Goal: Information Seeking & Learning: Check status

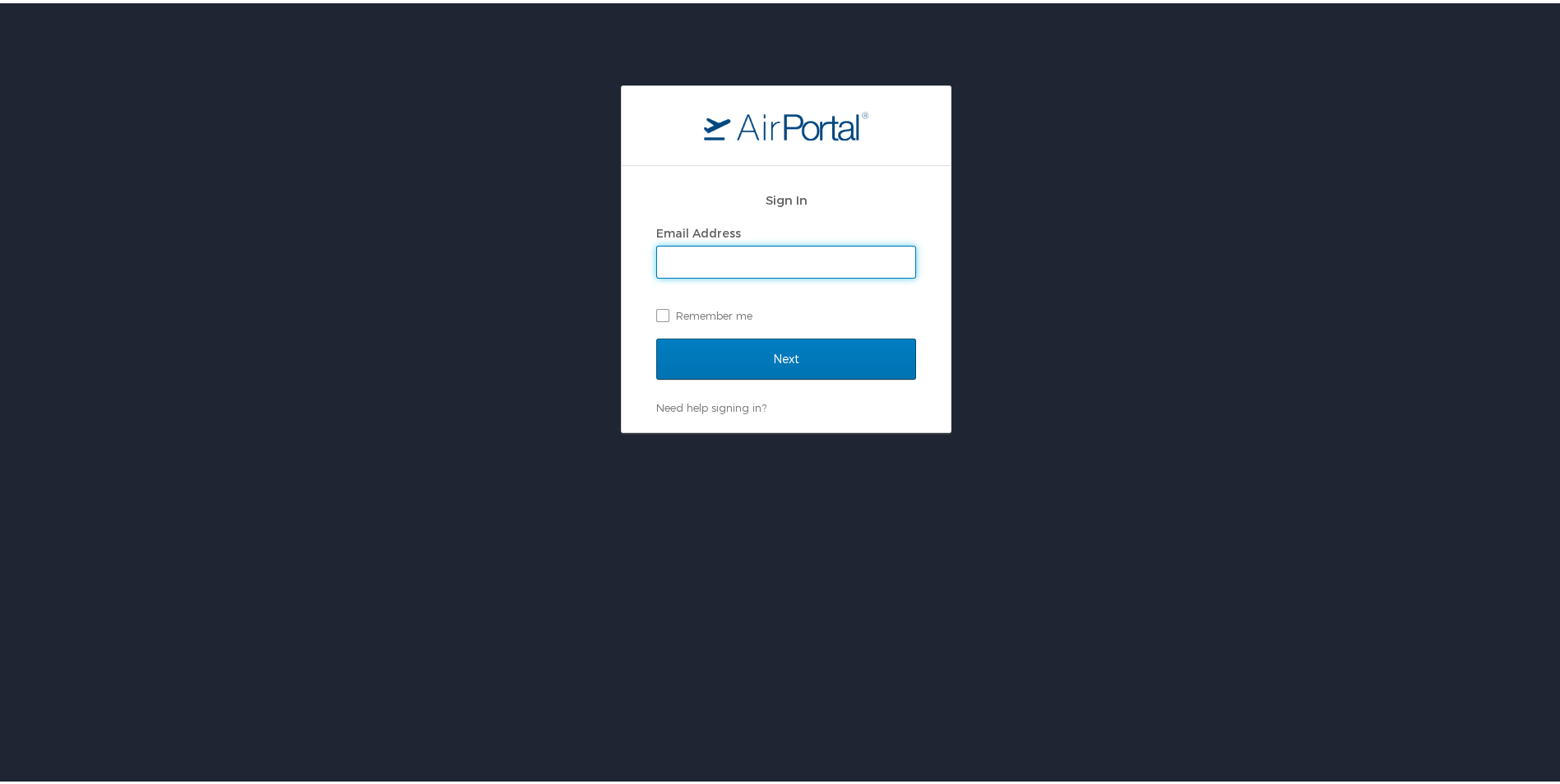
type input "[PERSON_NAME][EMAIL_ADDRESS][PERSON_NAME][DOMAIN_NAME]"
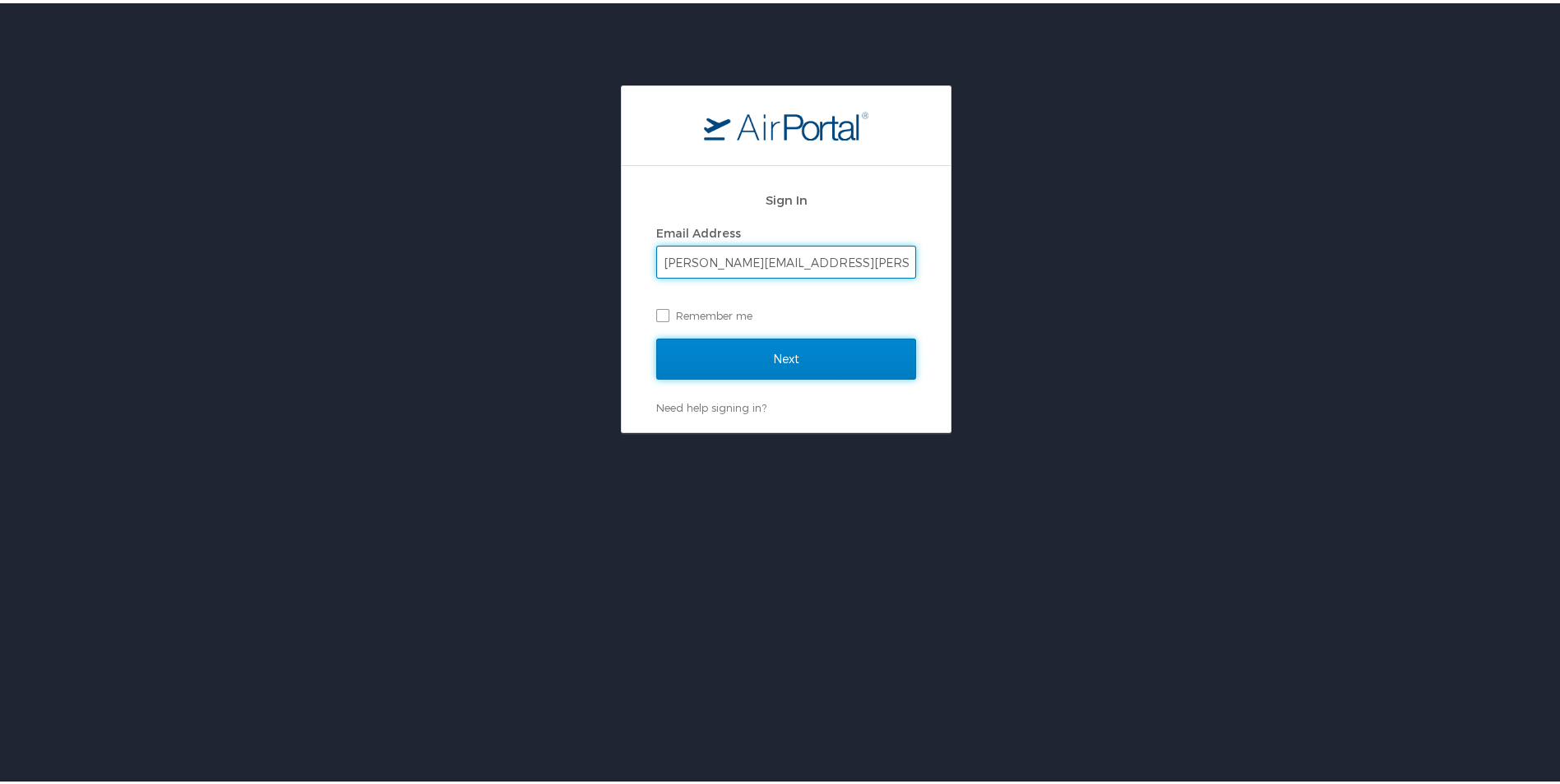
click at [790, 357] on input "Next" at bounding box center [786, 356] width 260 height 41
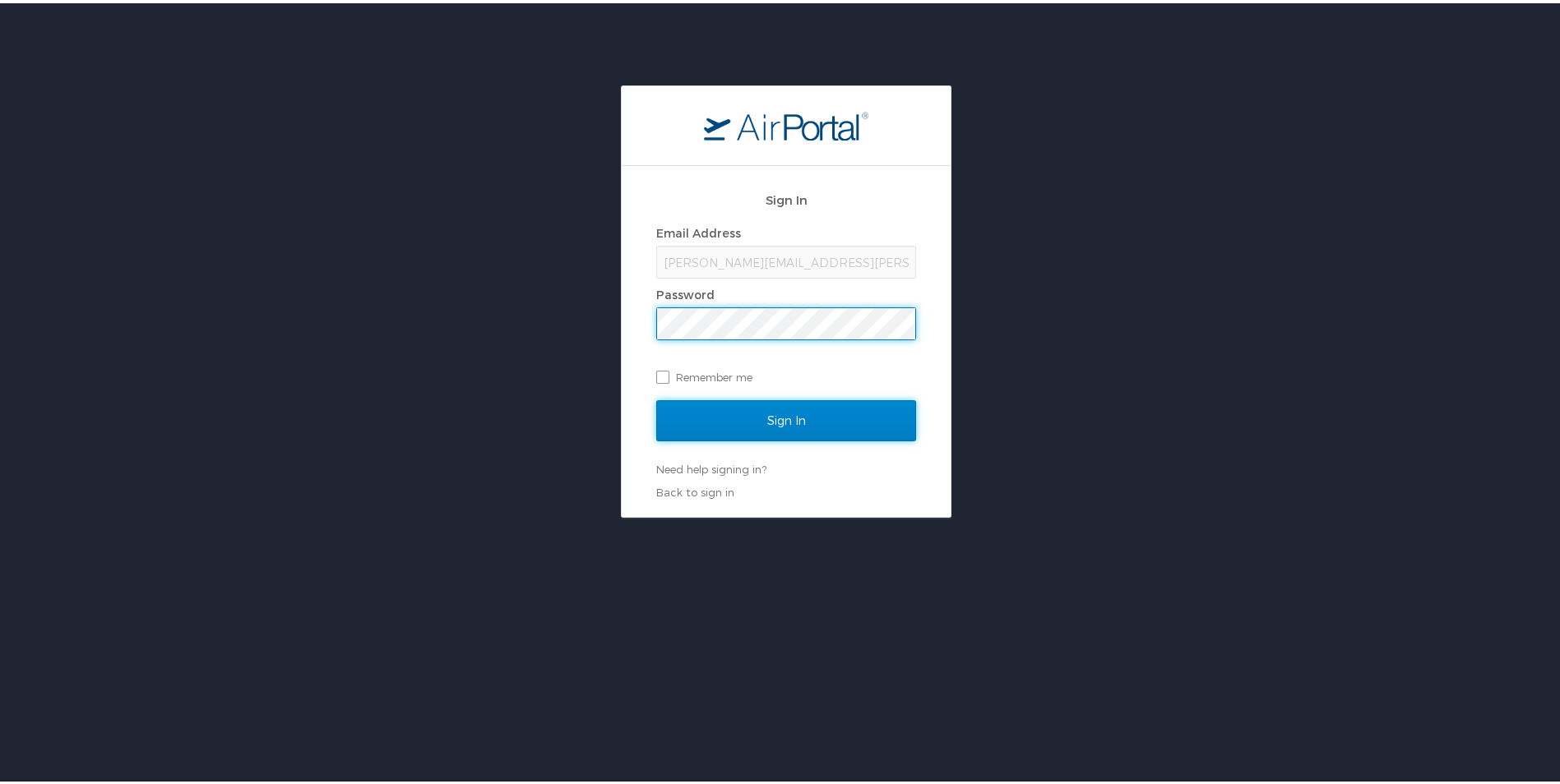
click at [729, 425] on input "Sign In" at bounding box center [786, 417] width 260 height 41
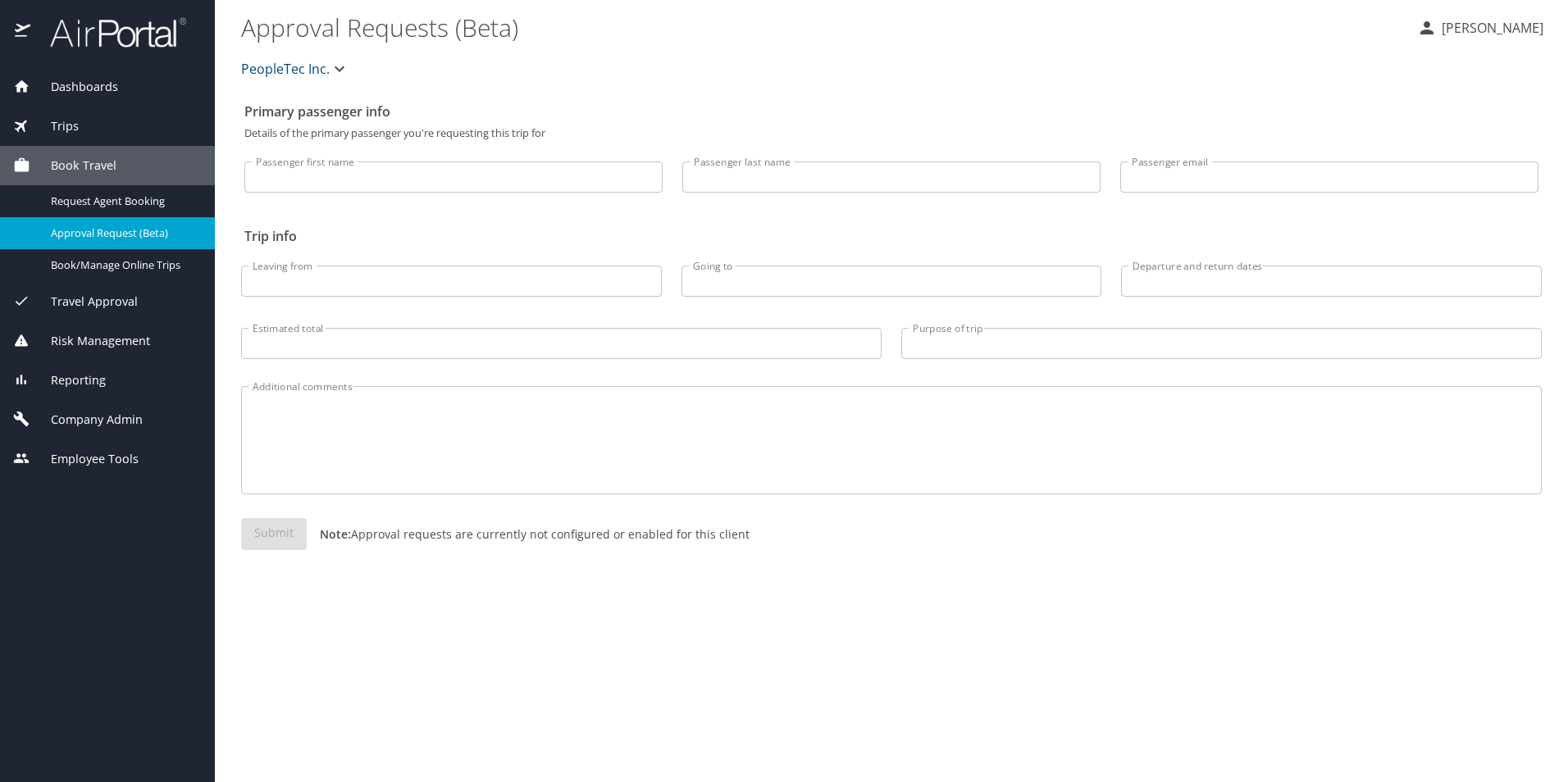
click at [126, 89] on div "Dashboards" at bounding box center [107, 87] width 188 height 18
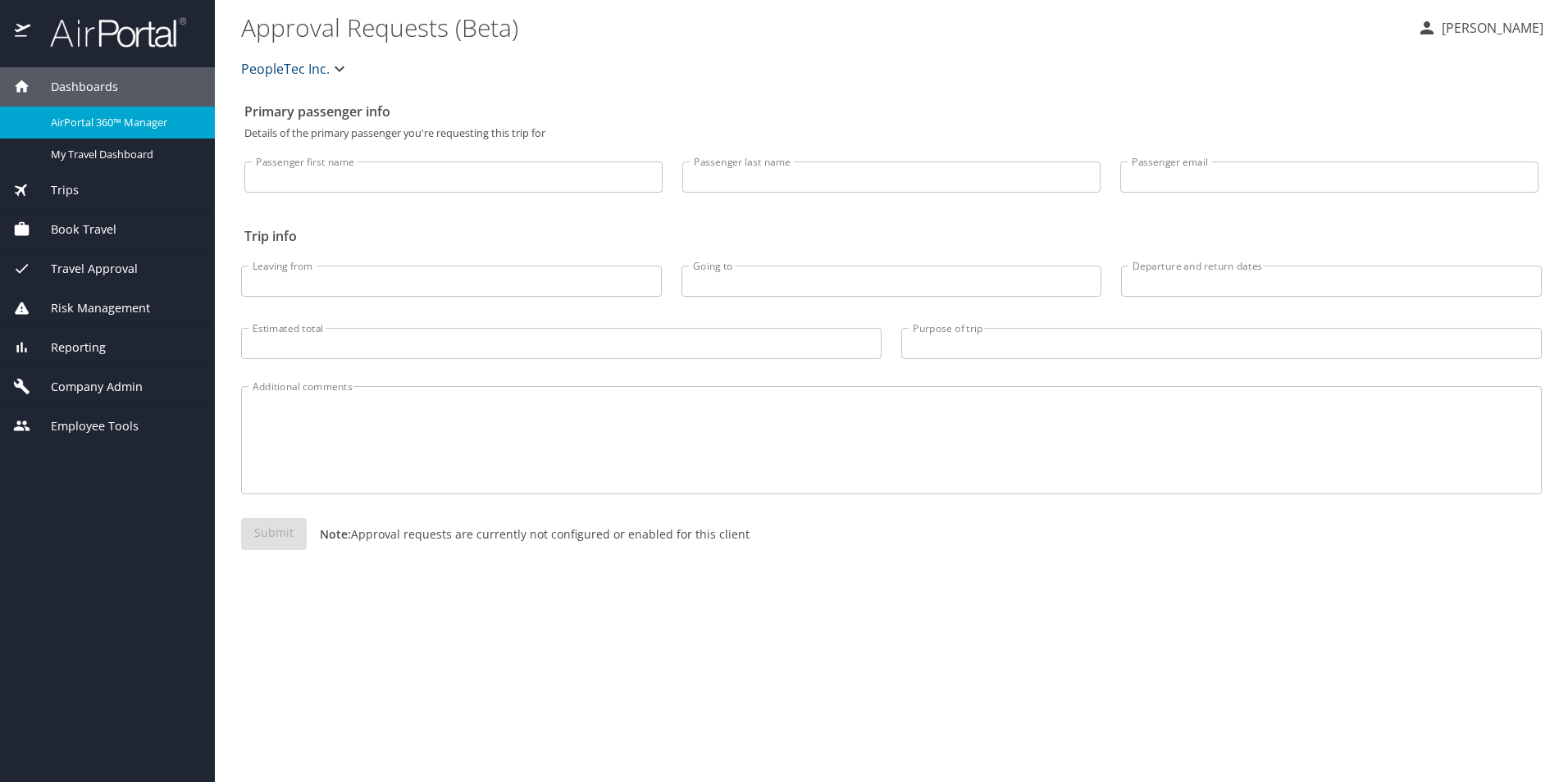
click at [169, 128] on span "AirPortal 360™ Manager" at bounding box center [123, 123] width 145 height 16
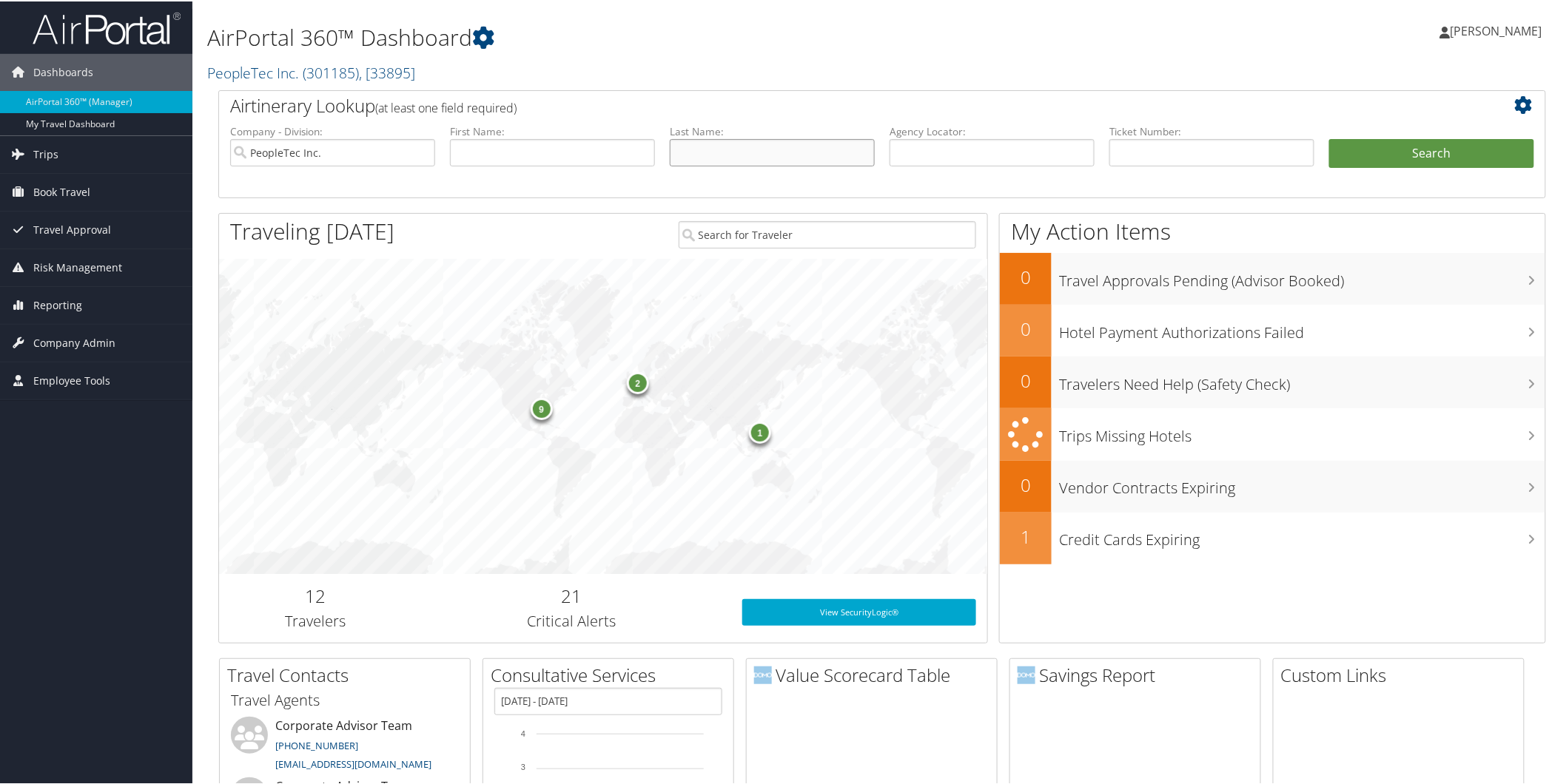
click at [816, 145] on input "text" at bounding box center [772, 151] width 205 height 28
type input "Campbell"
click at [1330, 138] on button "Search" at bounding box center [1432, 152] width 205 height 29
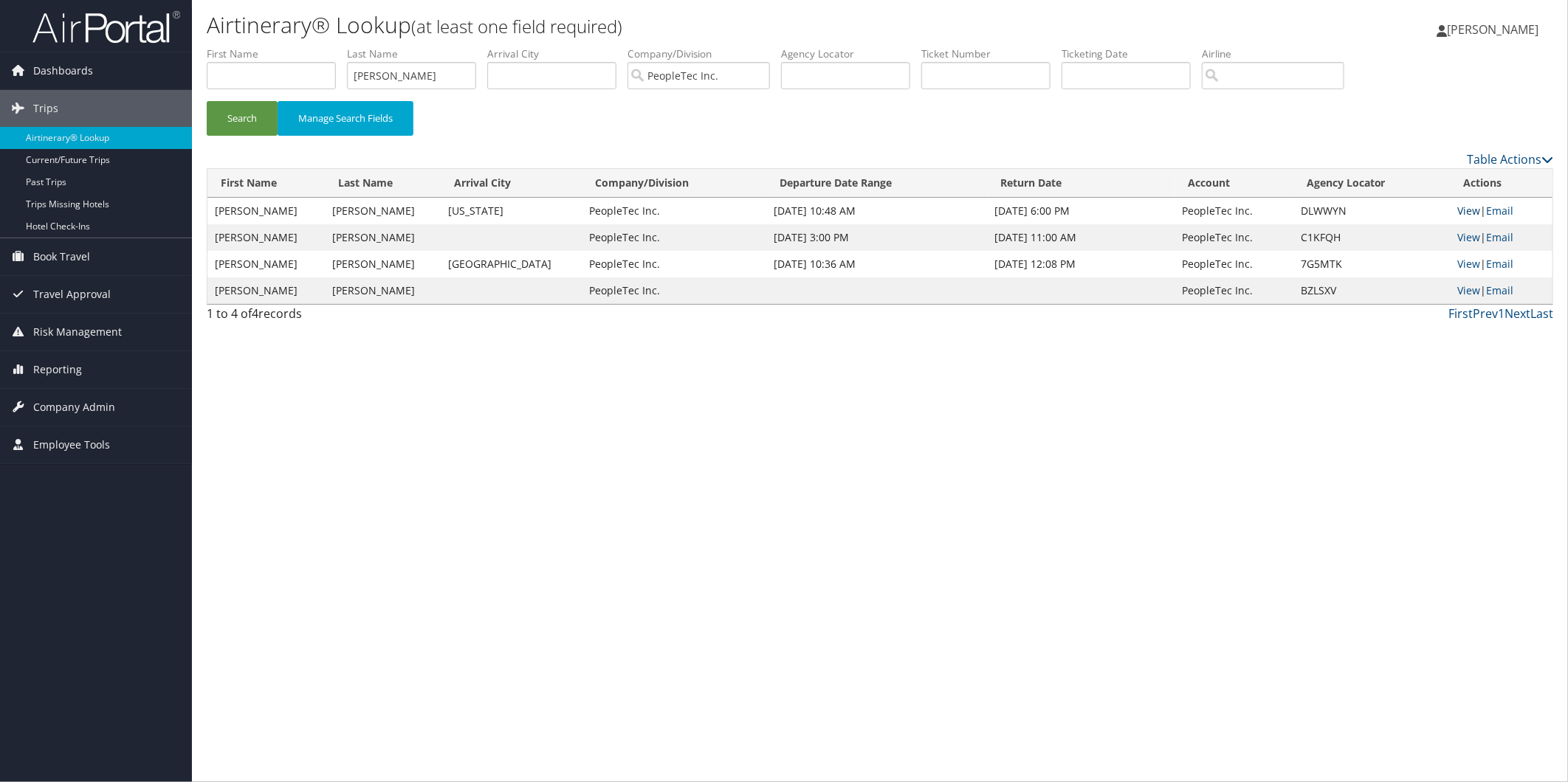
click at [1472, 210] on link "View" at bounding box center [1469, 210] width 23 height 14
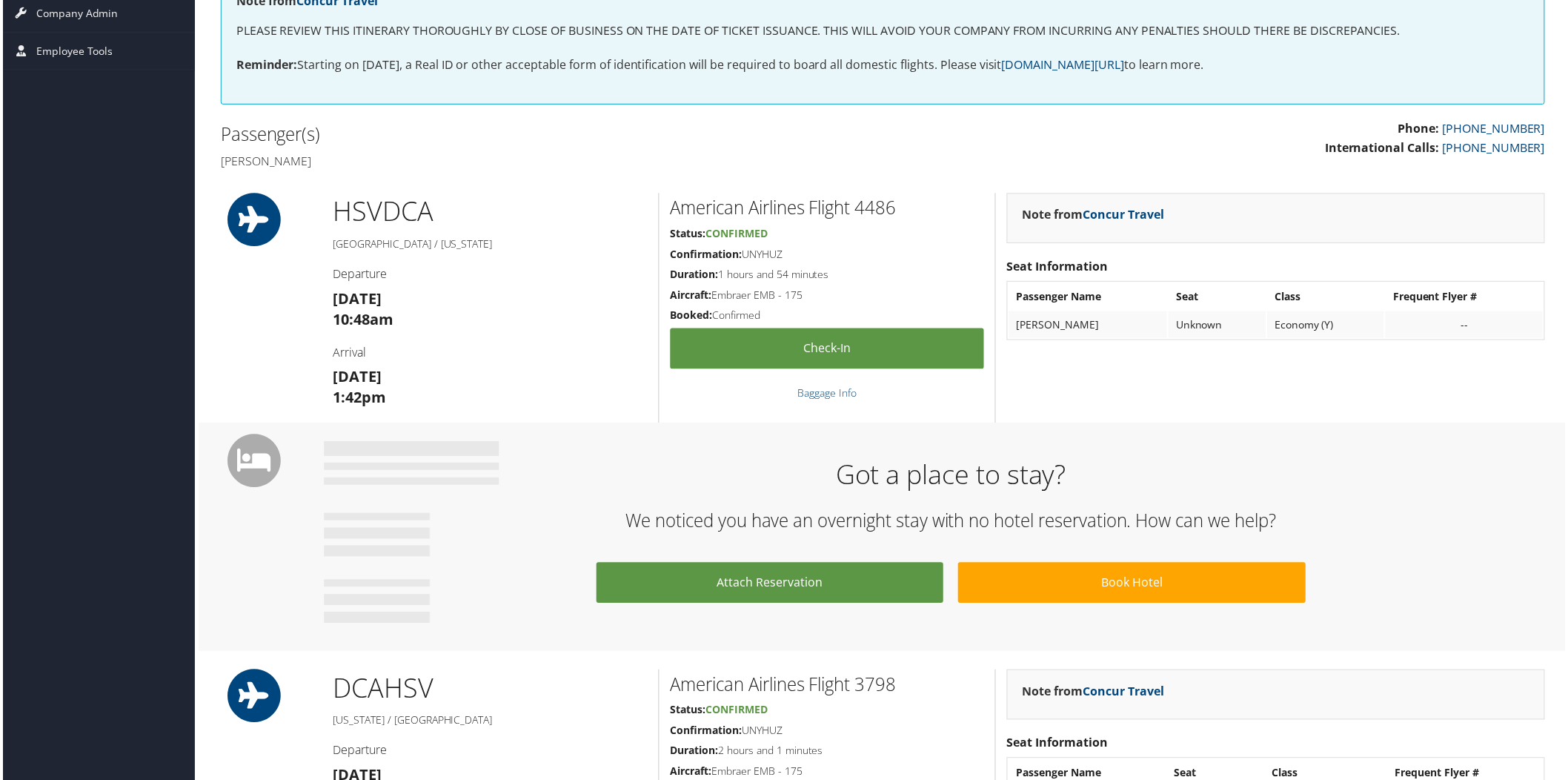
scroll to position [576, 0]
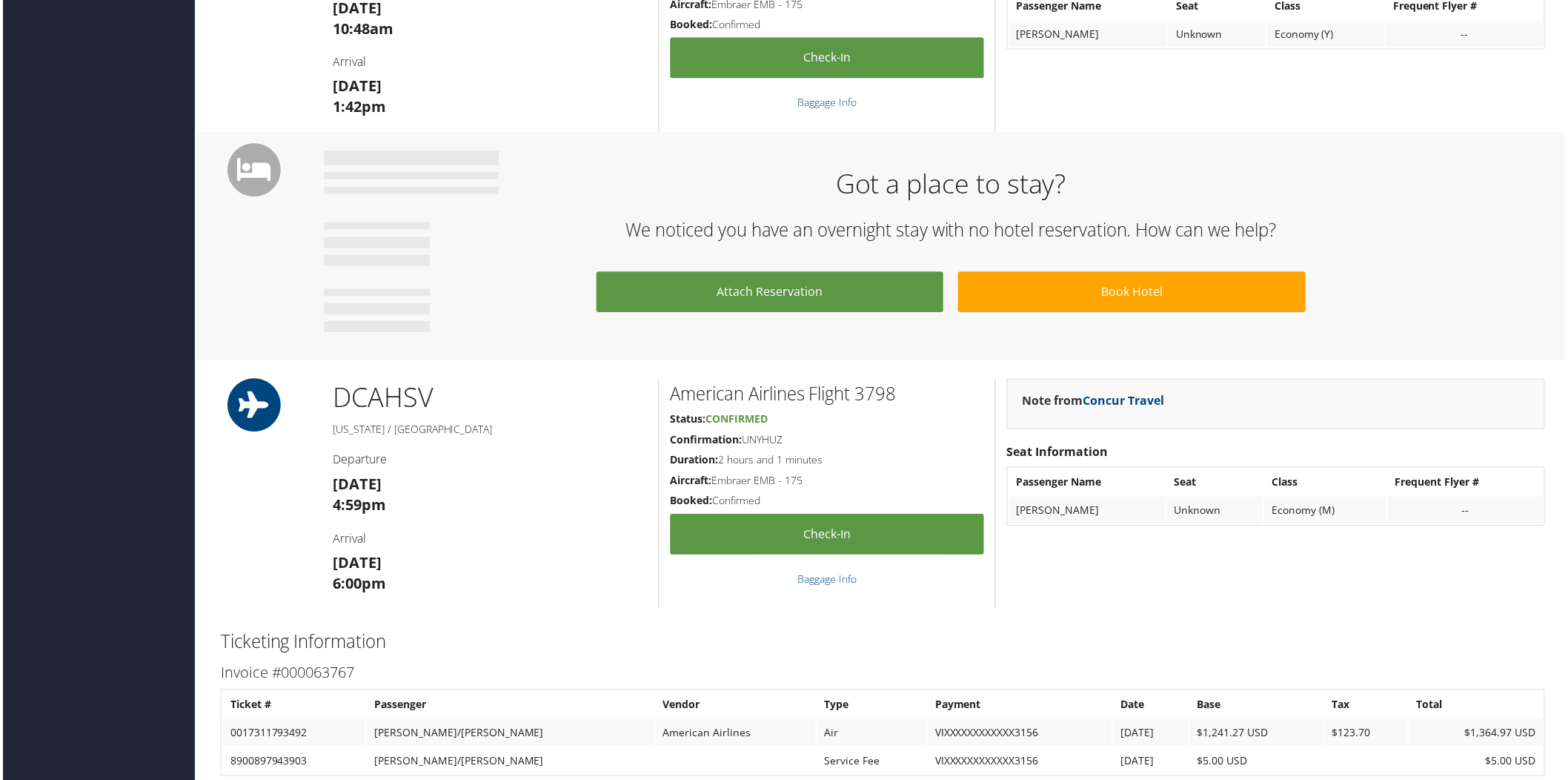
click at [754, 435] on h5 "Confirmation: UNYHUZ" at bounding box center [827, 442] width 315 height 15
click at [757, 439] on h5 "Confirmation: UNYHUZ" at bounding box center [827, 442] width 315 height 15
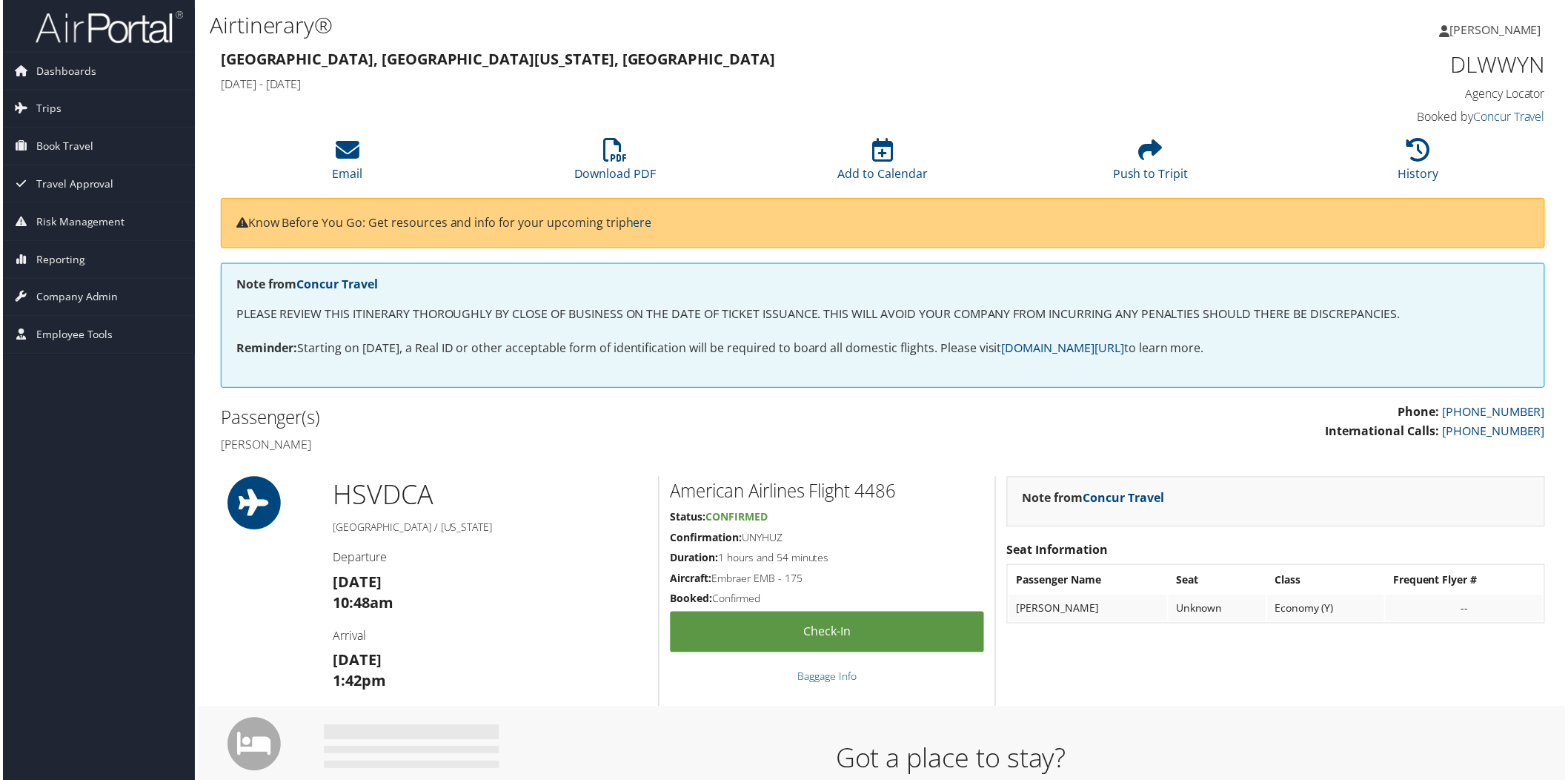
scroll to position [329, 0]
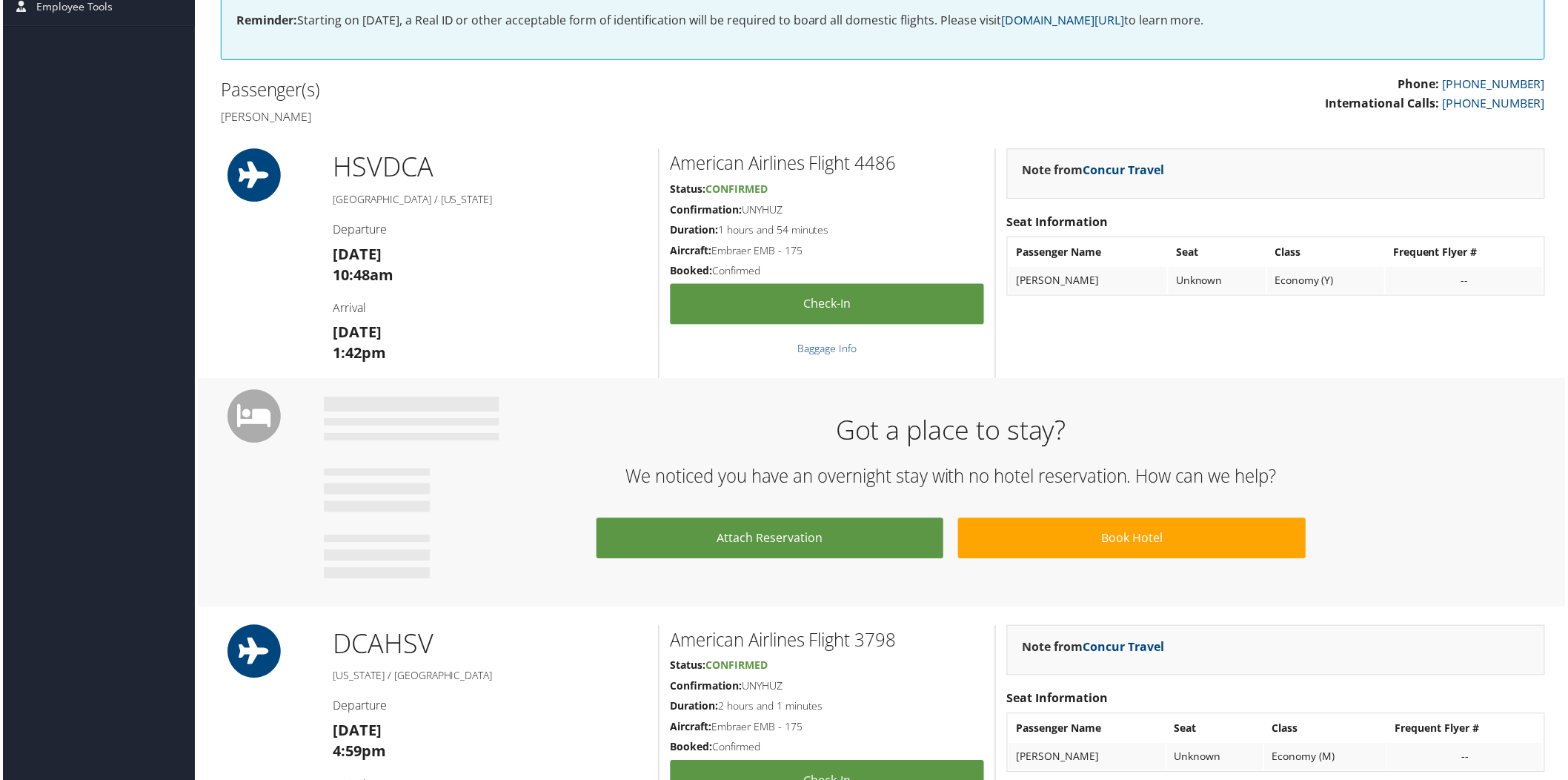
click at [766, 207] on h5 "Confirmation: UNYHUZ" at bounding box center [827, 211] width 315 height 15
copy h5 "UNYHUZ"
